Goal: Task Accomplishment & Management: Manage account settings

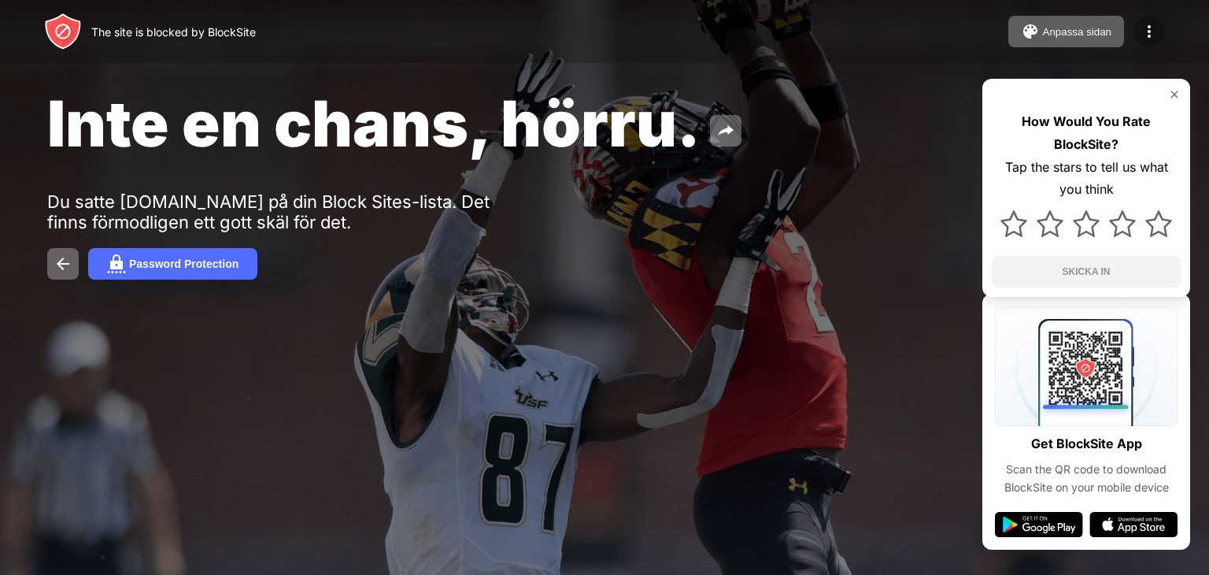
click at [1156, 28] on img at bounding box center [1149, 31] width 19 height 19
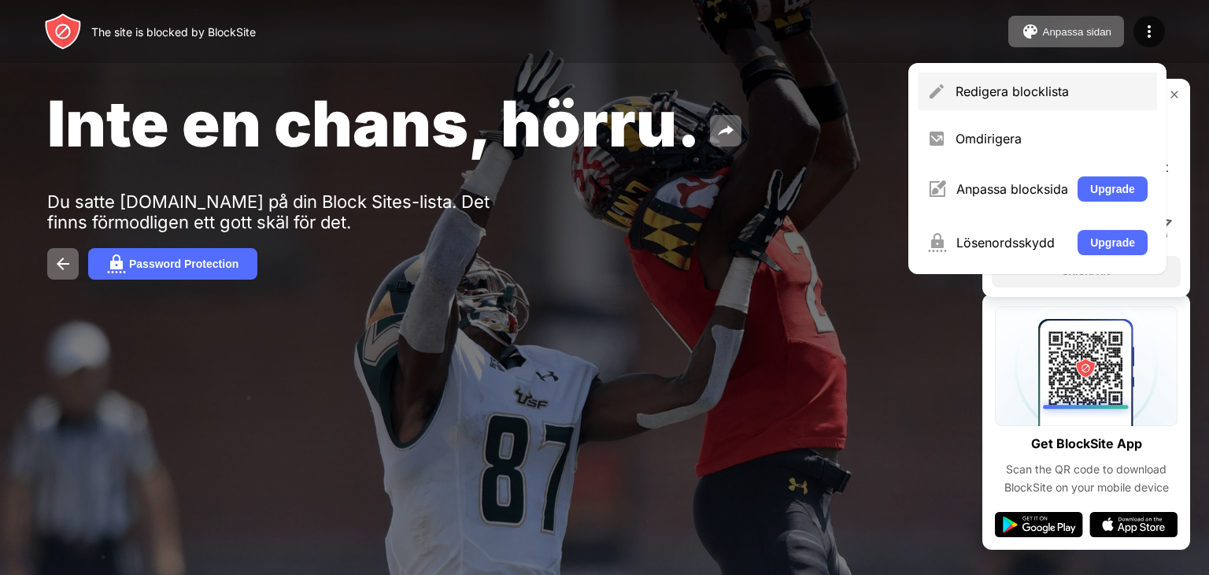
click at [1115, 94] on div "Redigera blocklista" at bounding box center [1052, 91] width 192 height 16
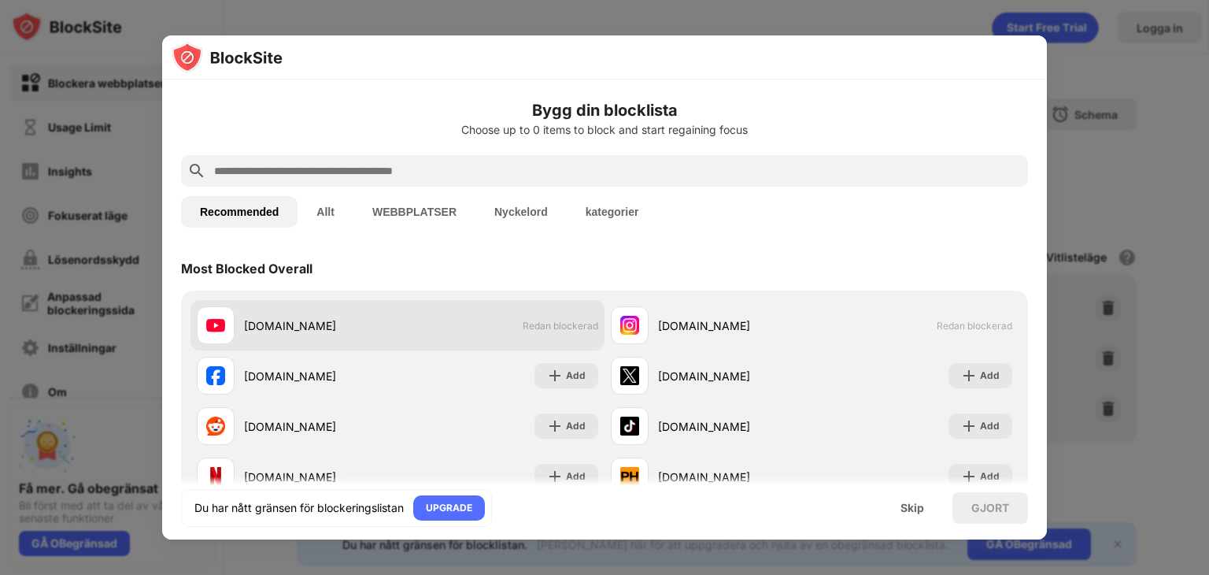
click at [549, 335] on div "[DOMAIN_NAME] Redan blockerad" at bounding box center [397, 325] width 414 height 50
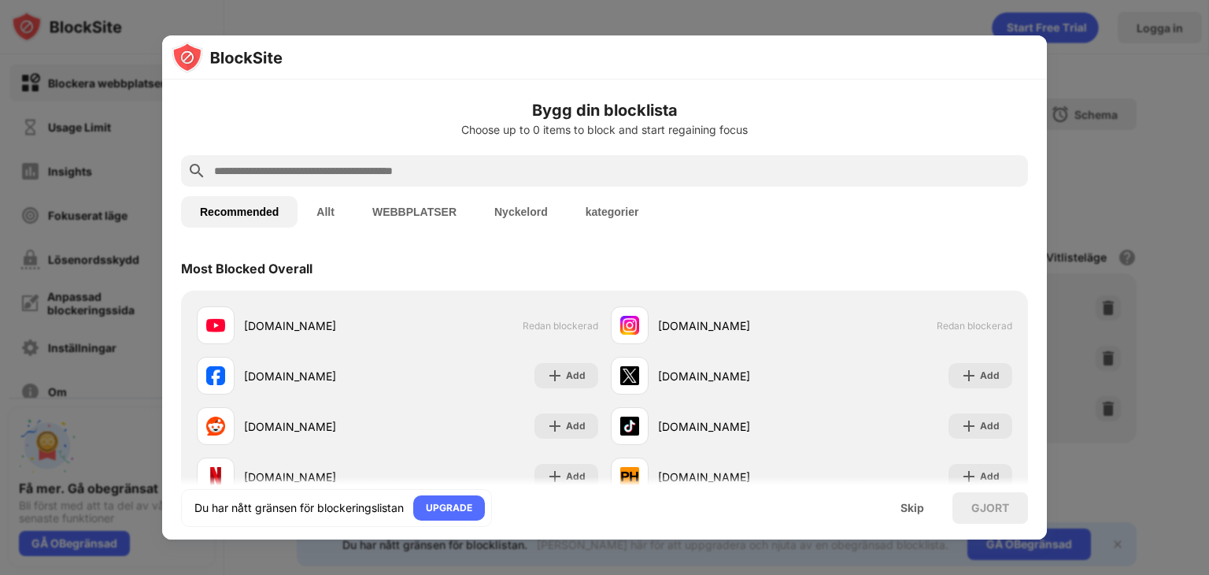
click at [494, 12] on div at bounding box center [604, 287] width 1209 height 575
